Goal: Task Accomplishment & Management: Complete application form

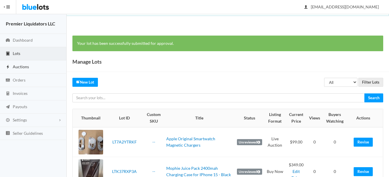
click at [16, 65] on span "Auctions" at bounding box center [21, 66] width 16 height 5
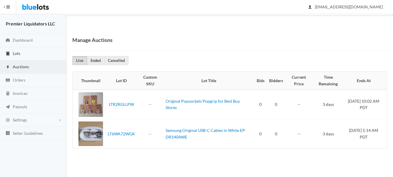
drag, startPoint x: 19, startPoint y: 52, endPoint x: 24, endPoint y: 54, distance: 5.7
click at [19, 52] on span "Lots" at bounding box center [17, 53] width 8 height 5
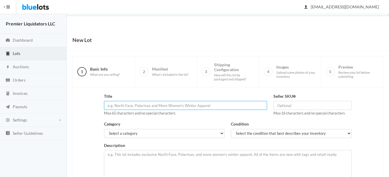
paste input "Apple Clear Case for iPhone 11 Pro Smartphones - Clear (MWYK2ZM/A"
click at [202, 106] on input "Apple Clear Case for iPhone 11 Pro Smartphones - Clear (MWYK2ZM/A" at bounding box center [185, 105] width 163 height 9
click at [125, 106] on input "Apple Clear Case for iPhone 11 Pro Smartphones MWYK2ZM/A" at bounding box center [185, 105] width 163 height 9
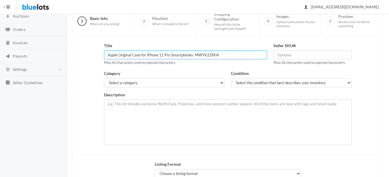
scroll to position [58, 0]
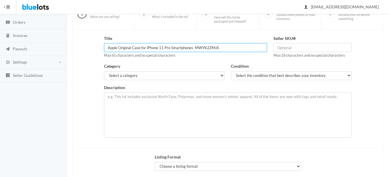
type input "Apple Original Case for iPhone 11 Pro Smartphones MWYK2ZM/A"
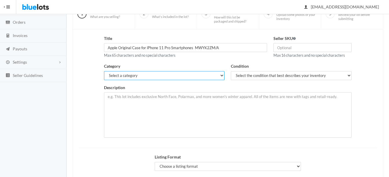
click at [155, 74] on select "Select a category Electronics Clothing, Shoes & Accessories Appliances Home & G…" at bounding box center [164, 75] width 121 height 9
select select "1"
click at [104, 71] on select "Select a category Electronics Clothing, Shoes & Accessories Appliances Home & G…" at bounding box center [164, 75] width 121 height 9
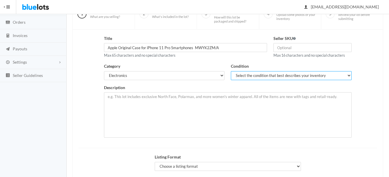
click at [246, 76] on select "Select the condition that best describes your inventory Brand New Shelf Pulls C…" at bounding box center [291, 75] width 121 height 9
select select "1"
click at [231, 71] on select "Select the condition that best describes your inventory Brand New Shelf Pulls C…" at bounding box center [291, 75] width 121 height 9
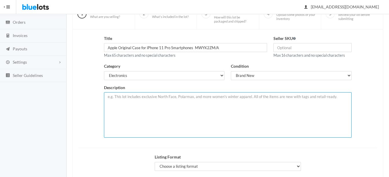
click at [134, 99] on textarea at bounding box center [228, 114] width 248 height 45
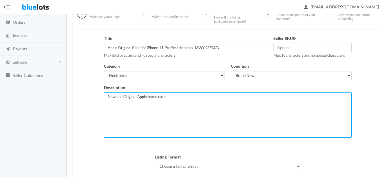
paste textarea "Apple Clear Case for iPhone 11 Pro Smartphones - Clear (MWYK2ZM/A)"
click at [167, 96] on textarea "New and Original Apple brand case. Apple Clear Case for iPhone 11 Pro Smartphon…" at bounding box center [228, 114] width 248 height 45
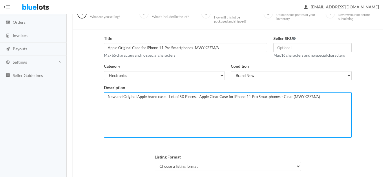
click at [323, 95] on textarea "New and Original Apple brand case. Lot of 50 Pieces. Apple Clear Case for iPhon…" at bounding box center [228, 114] width 248 height 45
paste textarea "Crystal Clear Finish: Showcases the original color and design of your iPhone 11…"
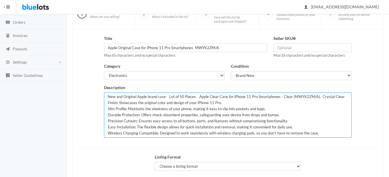
click at [288, 97] on textarea "New and Original Apple brand case. Lot of 50 Pieces. Apple Clear Case for iPhon…" at bounding box center [228, 114] width 248 height 45
click at [309, 97] on textarea "New and Original Apple brand case. Lot of 50 Pieces. Apple Clear Case for iPhon…" at bounding box center [228, 114] width 248 height 45
click at [323, 98] on textarea "New and Original Apple brand case. Lot of 50 Pieces. Apple Clear Case for iPhon…" at bounding box center [228, 114] width 248 height 45
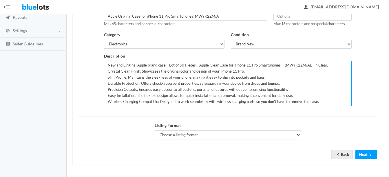
scroll to position [90, 0]
type textarea "New and Original Apple brand case. Lot of 50 Pieces. Apple Clear Case for iPhon…"
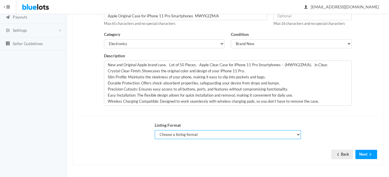
click at [186, 134] on select "Choose a listing format Auction Buy Now" at bounding box center [228, 134] width 146 height 9
select select "true"
click at [155, 130] on select "Choose a listing format Auction Buy Now" at bounding box center [228, 134] width 146 height 9
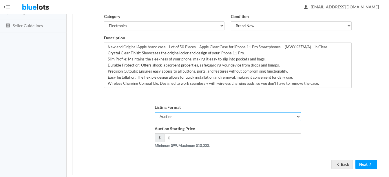
scroll to position [118, 0]
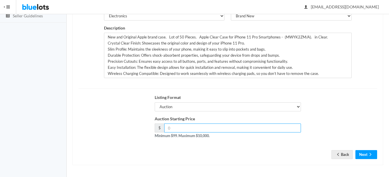
click at [235, 128] on input "number" at bounding box center [232, 128] width 137 height 9
type input "109.00"
click at [370, 153] on icon "arrow forward" at bounding box center [371, 154] width 6 height 5
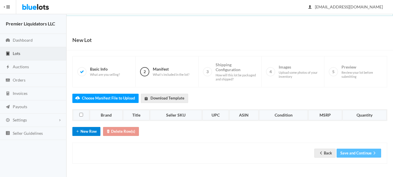
click at [93, 128] on button "New Row" at bounding box center [86, 131] width 28 height 9
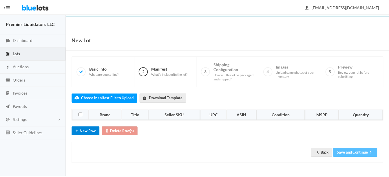
scroll to position [9, 0]
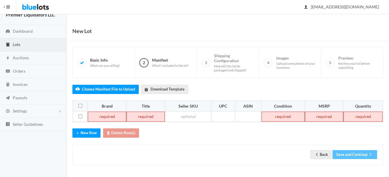
click at [106, 118] on td at bounding box center [107, 117] width 39 height 10
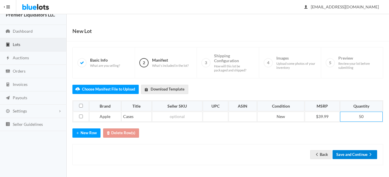
click at [361, 154] on button "Save and Continue" at bounding box center [354, 154] width 45 height 9
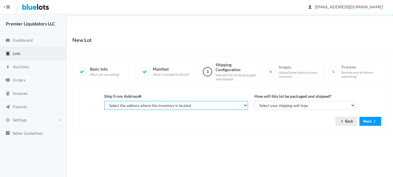
click at [201, 102] on select "Select the address where this inventory is located Premier Liquidatores, [STREE…" at bounding box center [176, 105] width 144 height 9
select select "25095"
click at [104, 101] on select "Select the address where this inventory is located Premier Liquidatores, [STREE…" at bounding box center [176, 105] width 144 height 9
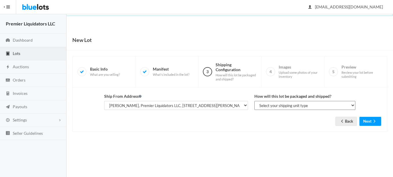
click at [281, 102] on select "Select your shipping unit type Parcel Pallet Truckload" at bounding box center [305, 105] width 101 height 9
select select "parcel"
click at [255, 101] on select "Select your shipping unit type Parcel Pallet Truckload" at bounding box center [305, 105] width 101 height 9
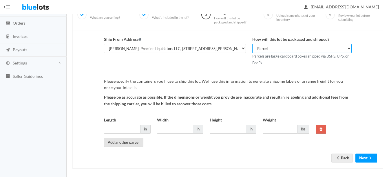
scroll to position [61, 0]
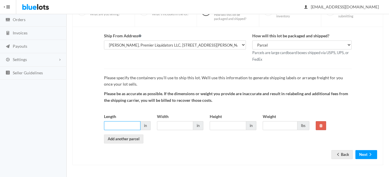
click at [125, 126] on input "Length" at bounding box center [122, 125] width 36 height 9
type input "12"
type input "8"
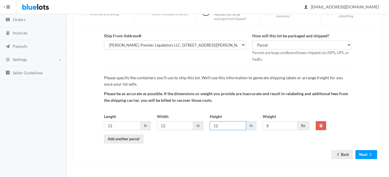
click at [231, 127] on input "12" at bounding box center [228, 125] width 36 height 9
type input "10"
click at [178, 125] on input "12" at bounding box center [175, 125] width 36 height 9
type input "10"
click at [370, 153] on icon "arrow forward" at bounding box center [371, 154] width 6 height 5
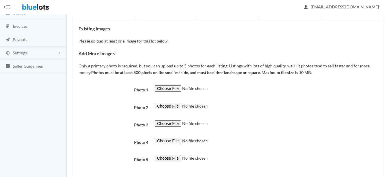
scroll to position [87, 0]
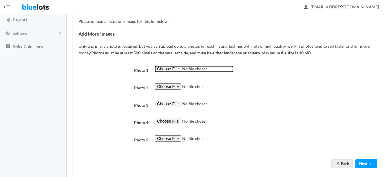
click at [162, 68] on input "file" at bounding box center [194, 69] width 79 height 7
type input "C:\fakepath\s-l1200 (12).png"
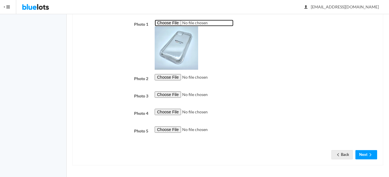
scroll to position [133, 0]
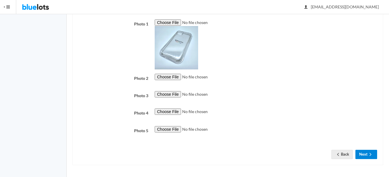
click at [367, 157] on button "Next" at bounding box center [366, 154] width 22 height 9
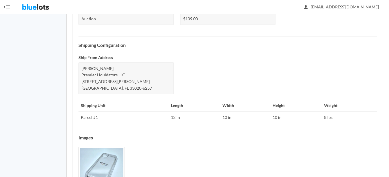
scroll to position [282, 0]
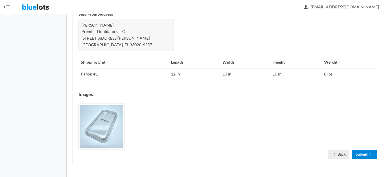
click at [368, 154] on icon "arrow forward" at bounding box center [371, 154] width 6 height 5
